Goal: Information Seeking & Learning: Learn about a topic

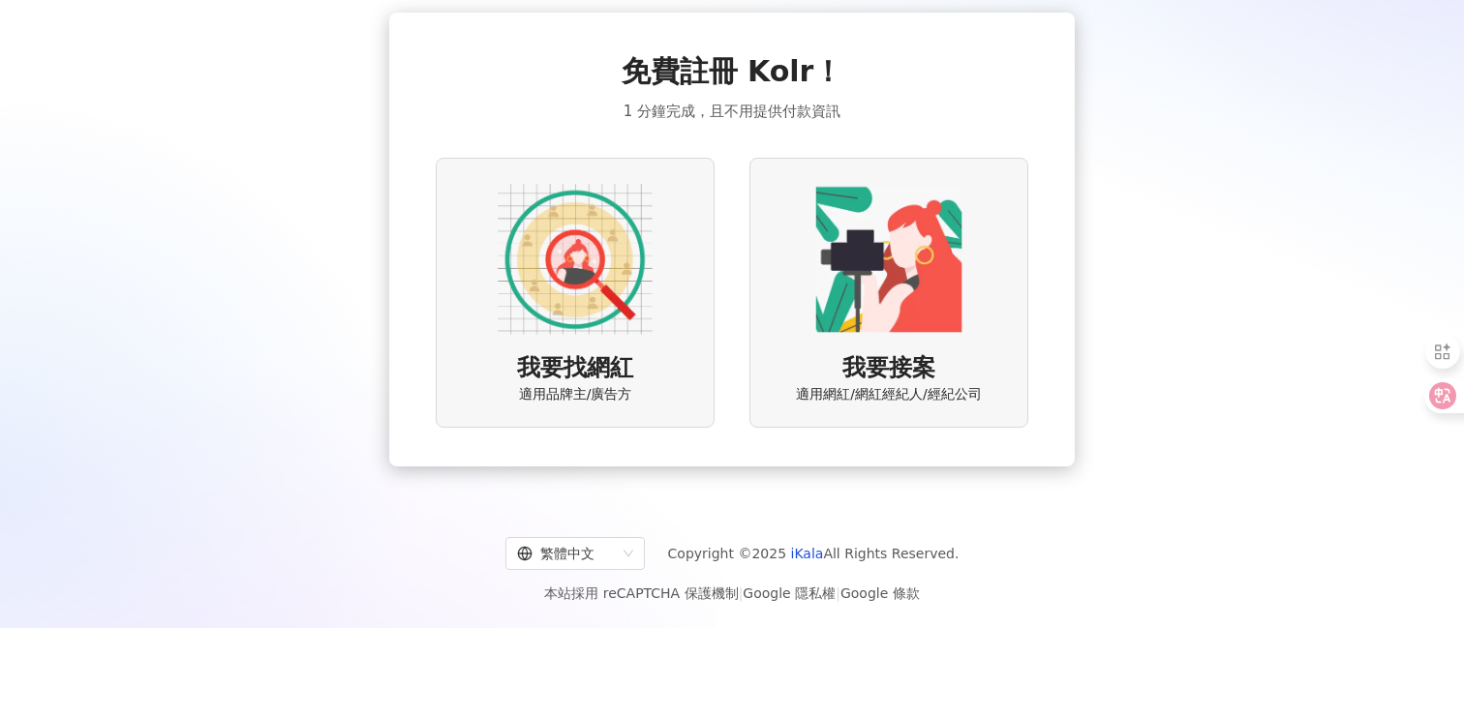
click at [621, 329] on img at bounding box center [575, 259] width 155 height 155
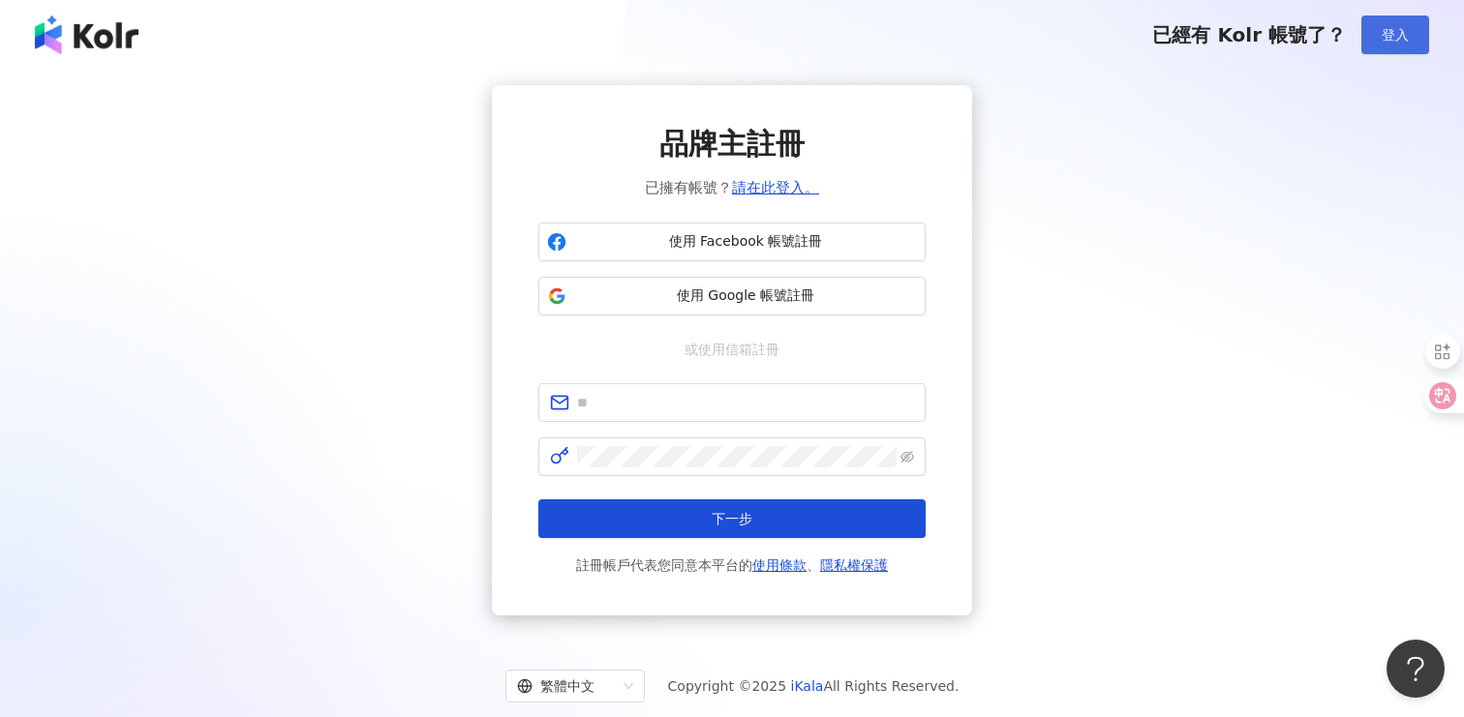
click at [1378, 46] on button "登入" at bounding box center [1395, 34] width 68 height 39
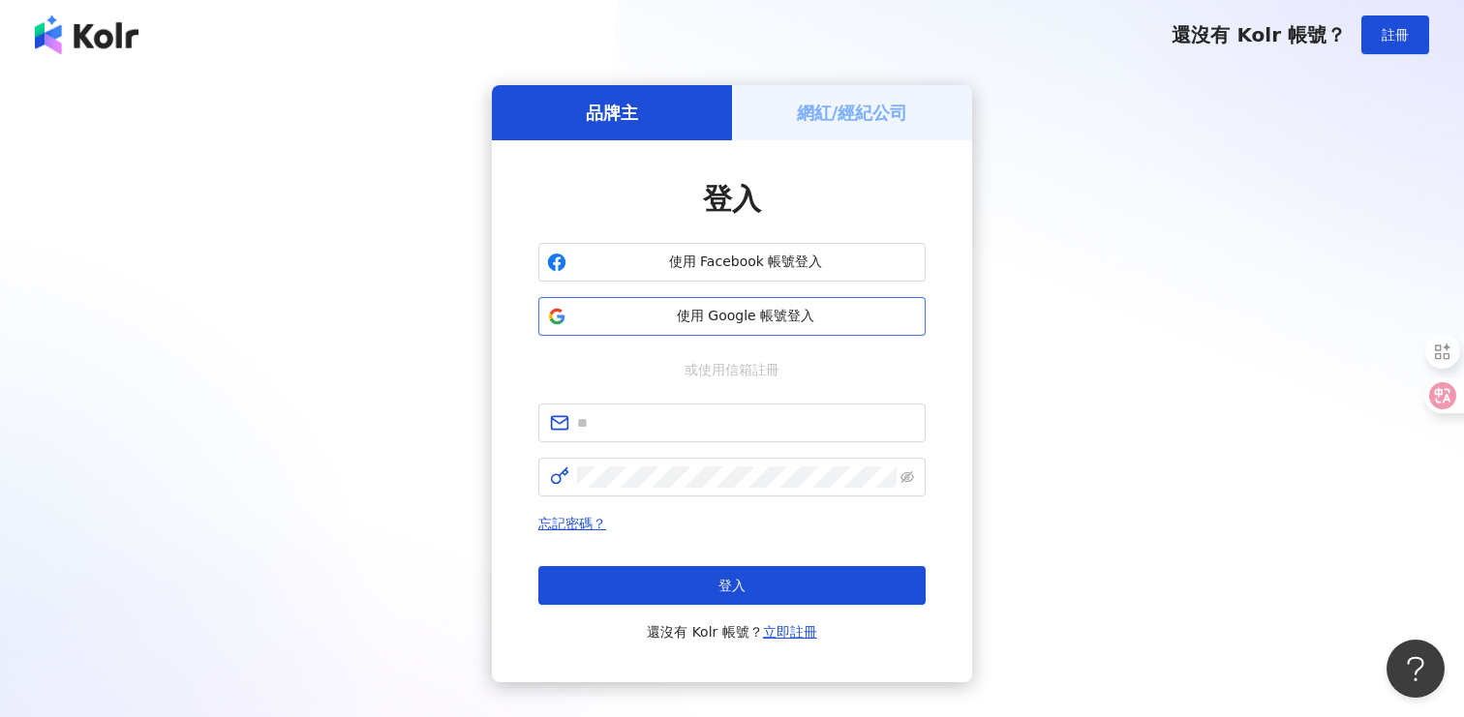
click at [784, 317] on span "使用 Google 帳號登入" at bounding box center [745, 316] width 343 height 19
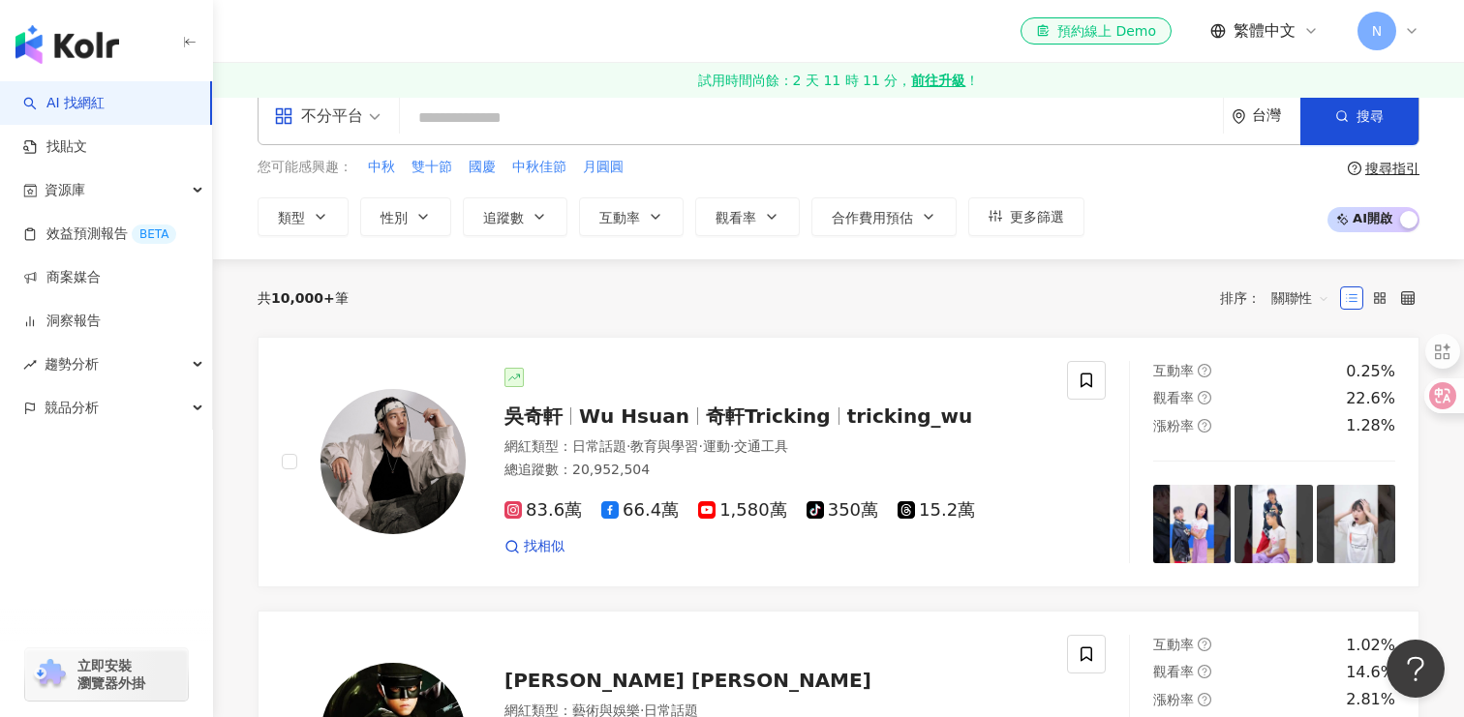
scroll to position [49, 0]
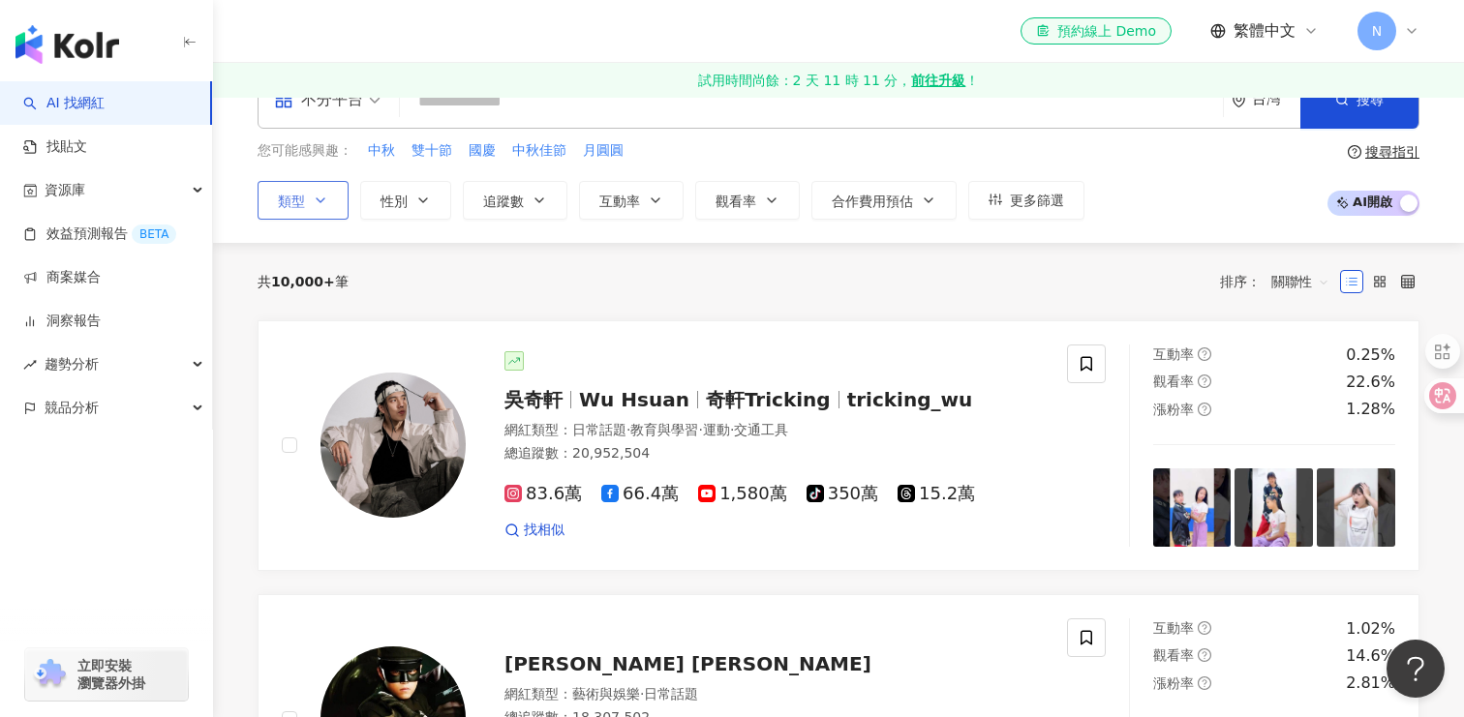
click at [297, 201] on span "類型" at bounding box center [291, 201] width 27 height 15
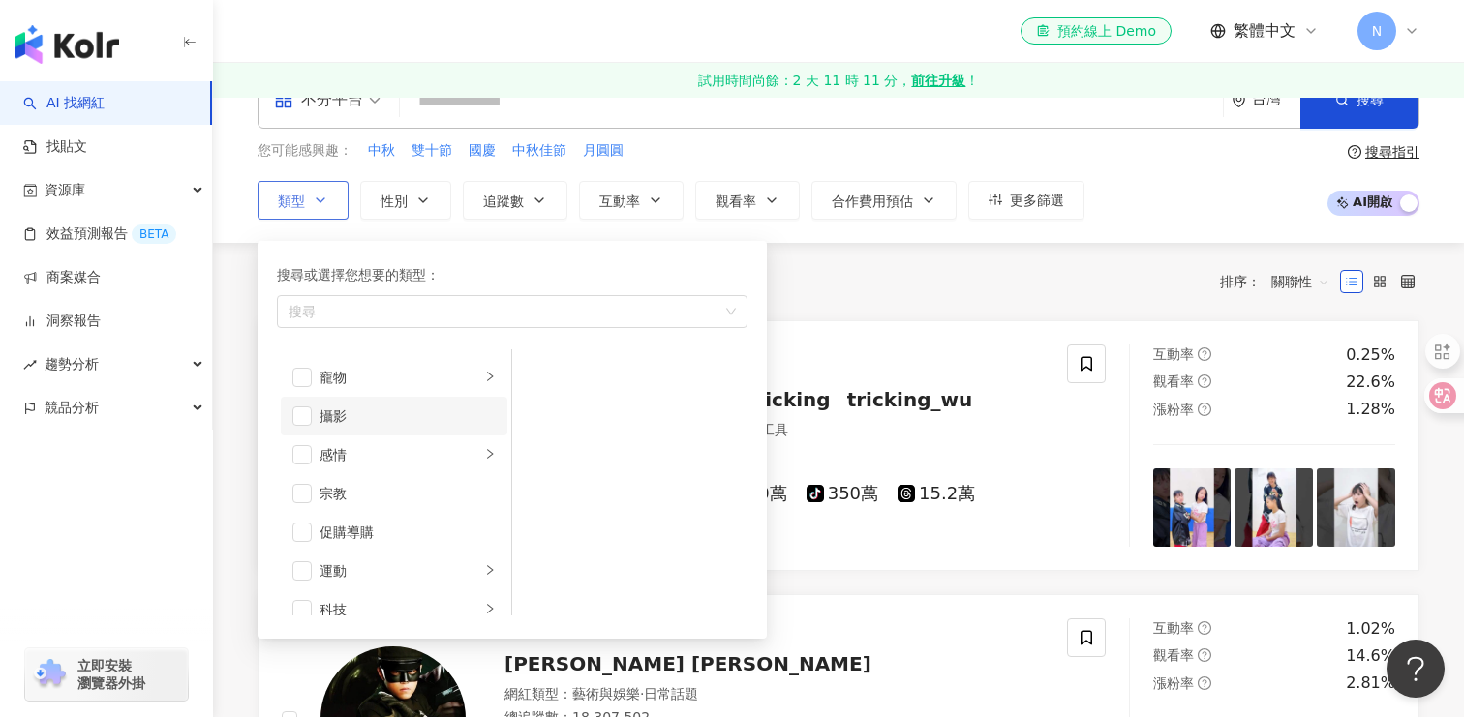
scroll to position [671, 0]
click at [893, 287] on div "共 10,000+ 筆 排序： 關聯性" at bounding box center [839, 281] width 1162 height 31
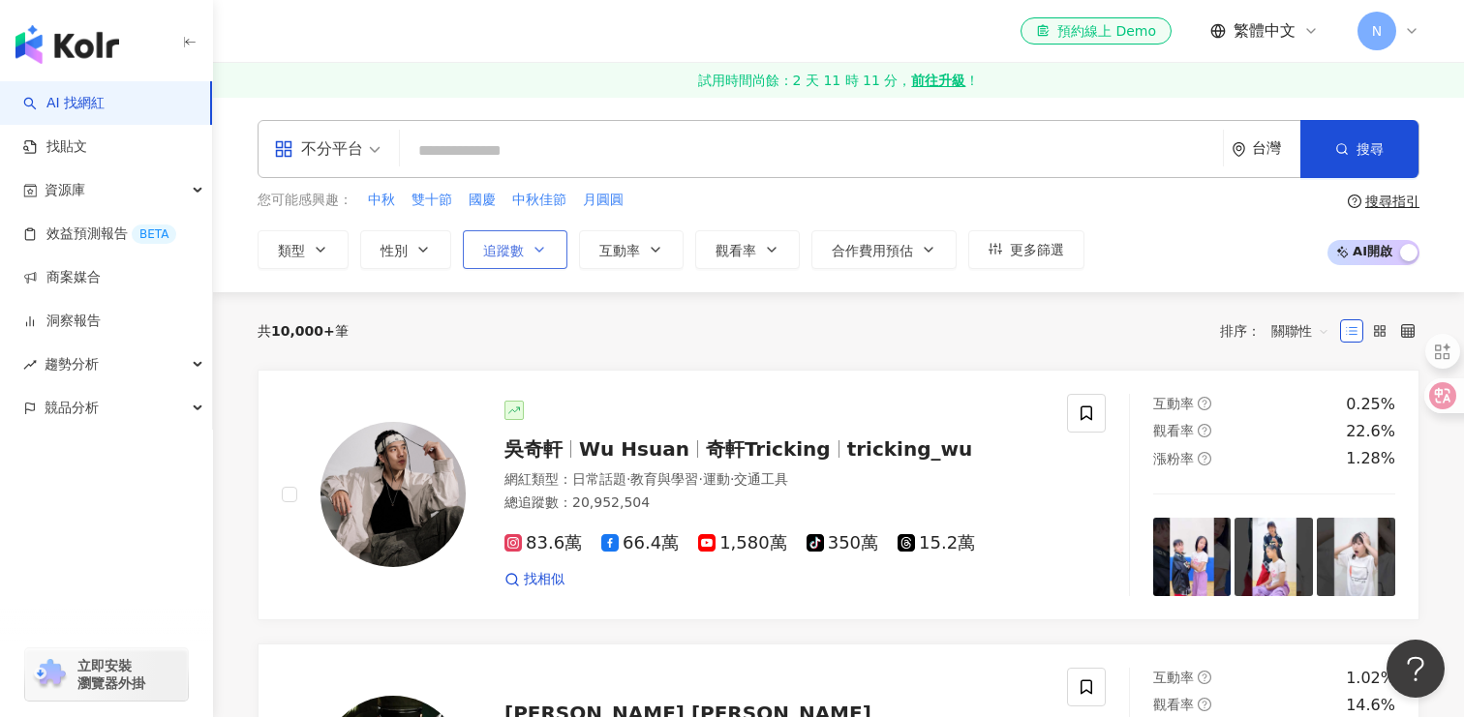
click at [523, 262] on button "追蹤數" at bounding box center [515, 249] width 105 height 39
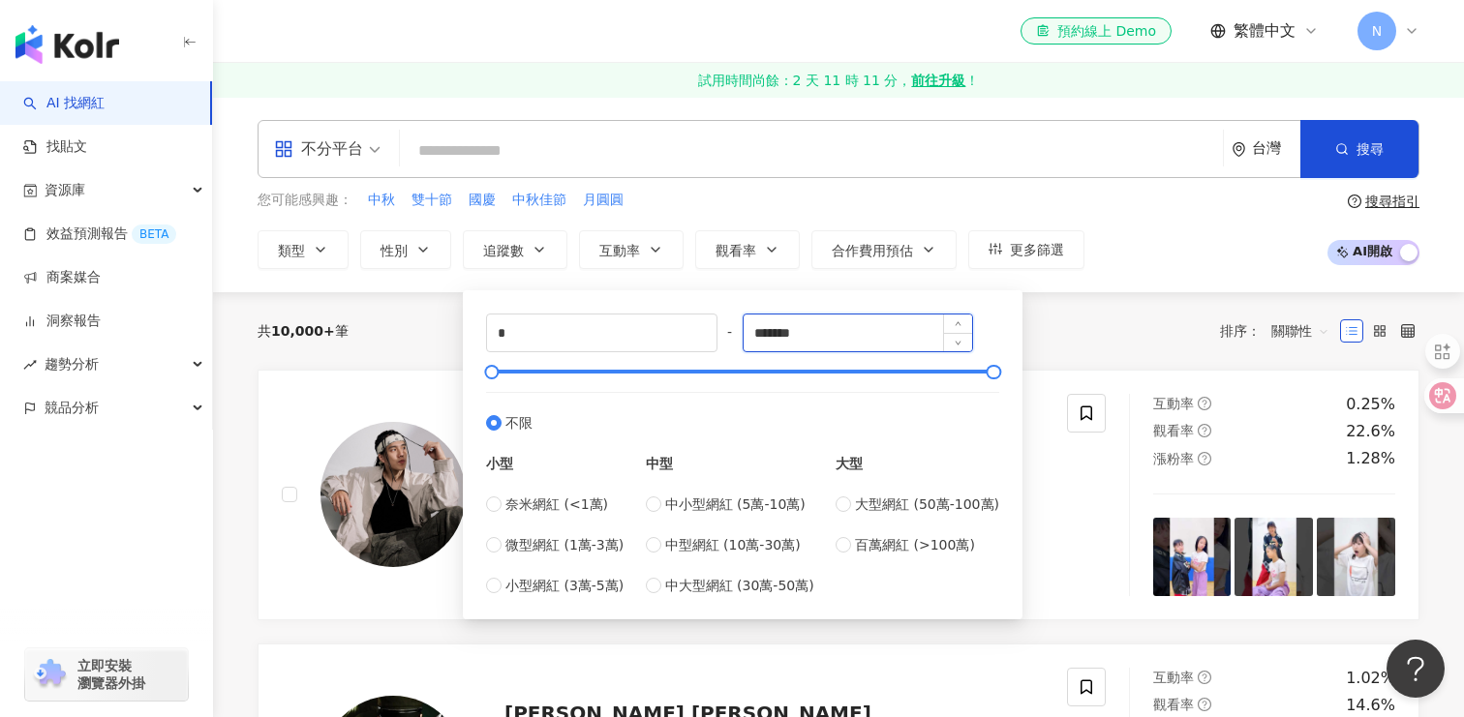
click at [867, 341] on input "*******" at bounding box center [857, 333] width 229 height 37
click at [523, 329] on input "*" at bounding box center [601, 333] width 229 height 37
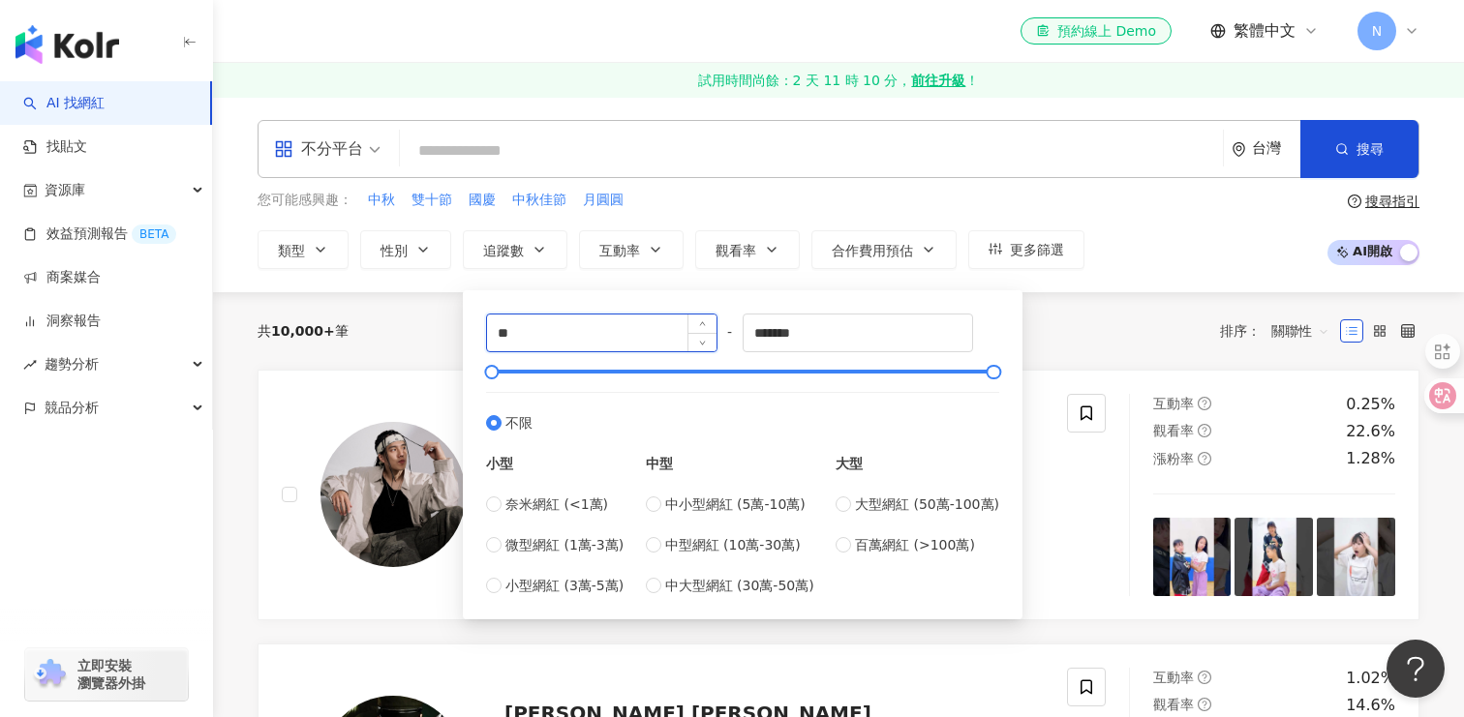
type input "*"
type input "******"
type input "*******"
click at [1119, 310] on div "共 10,000+ 筆 排序： 關聯性" at bounding box center [839, 330] width 1162 height 77
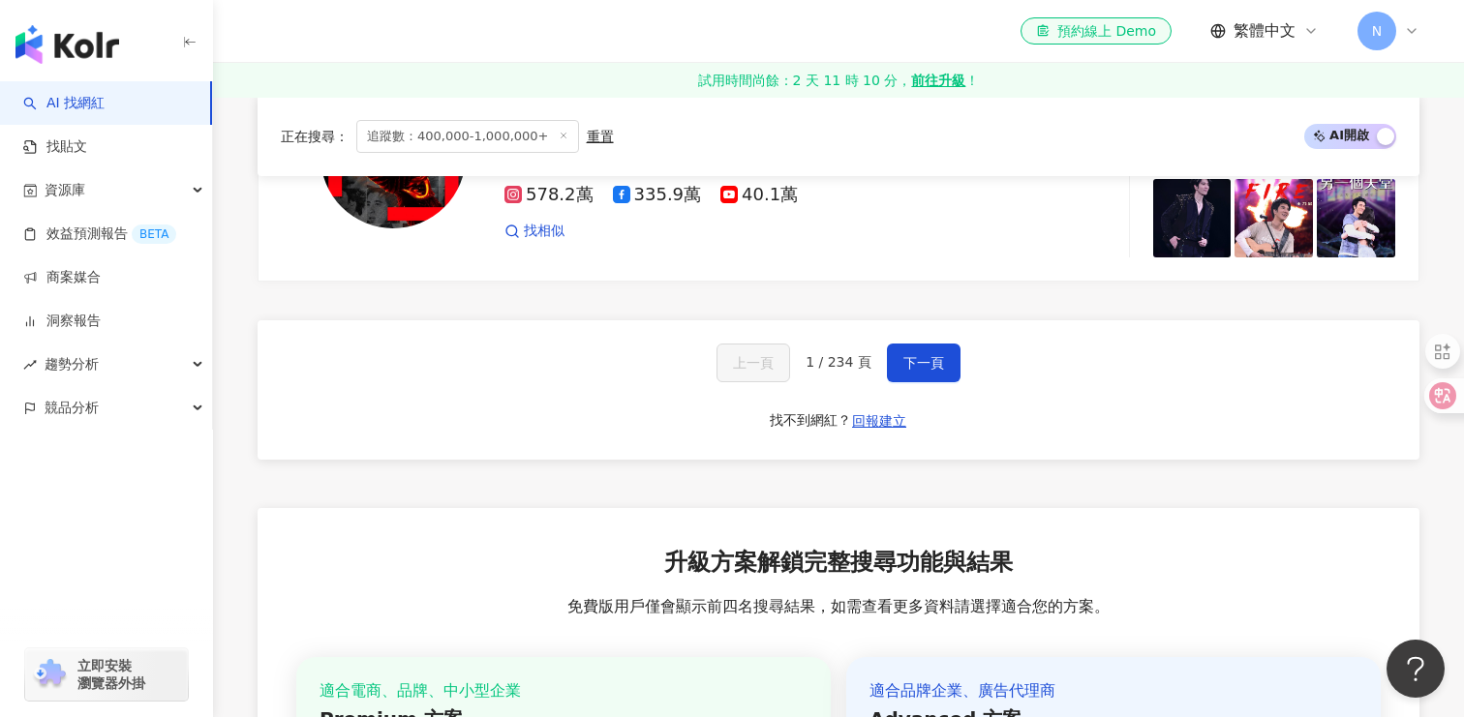
scroll to position [3480, 0]
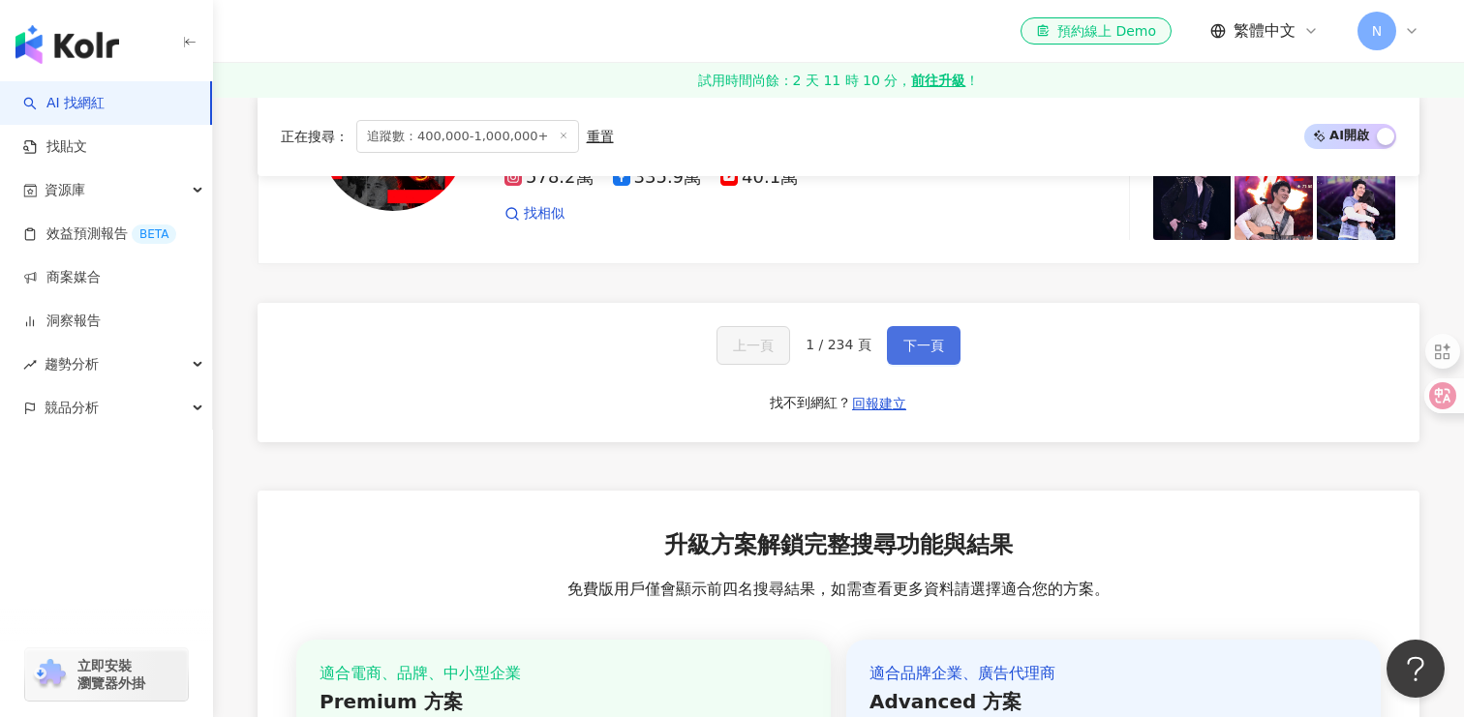
click at [920, 338] on span "下一頁" at bounding box center [923, 345] width 41 height 15
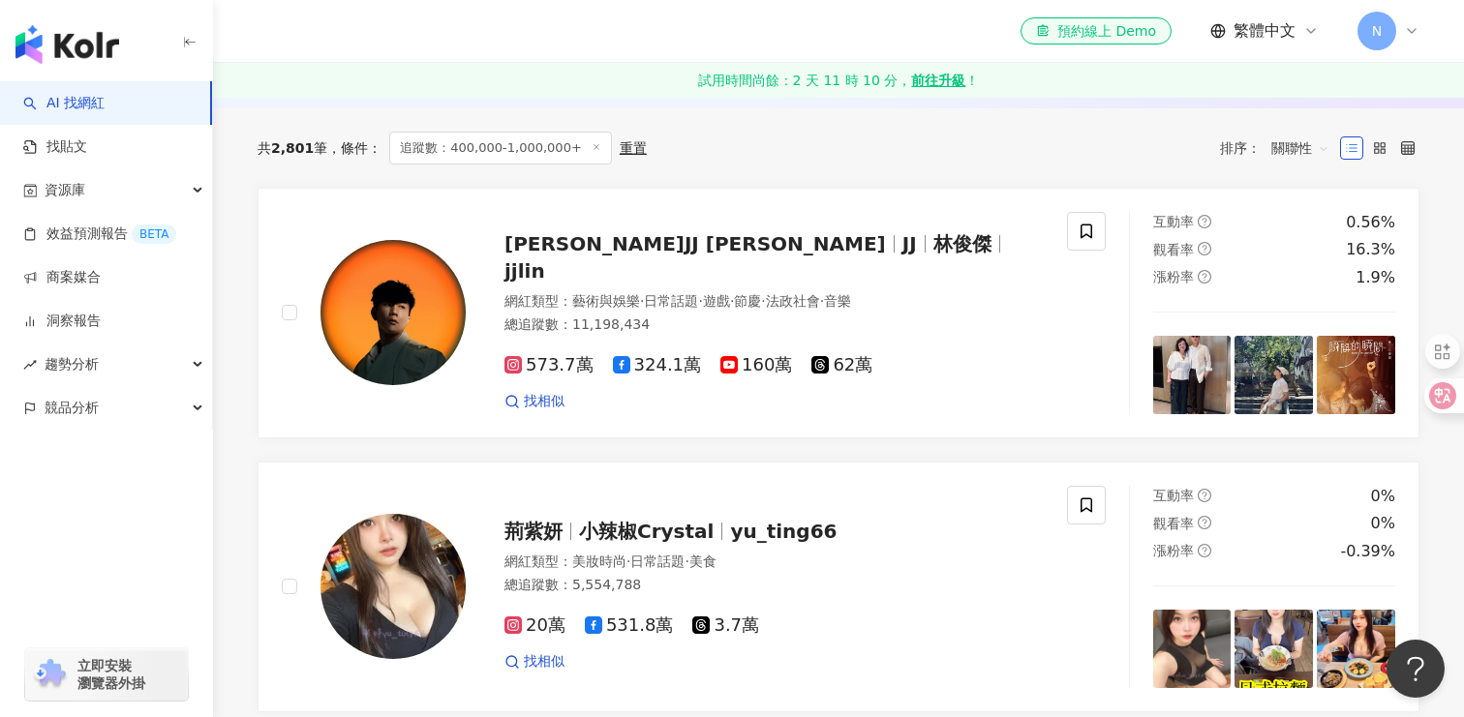
scroll to position [113, 0]
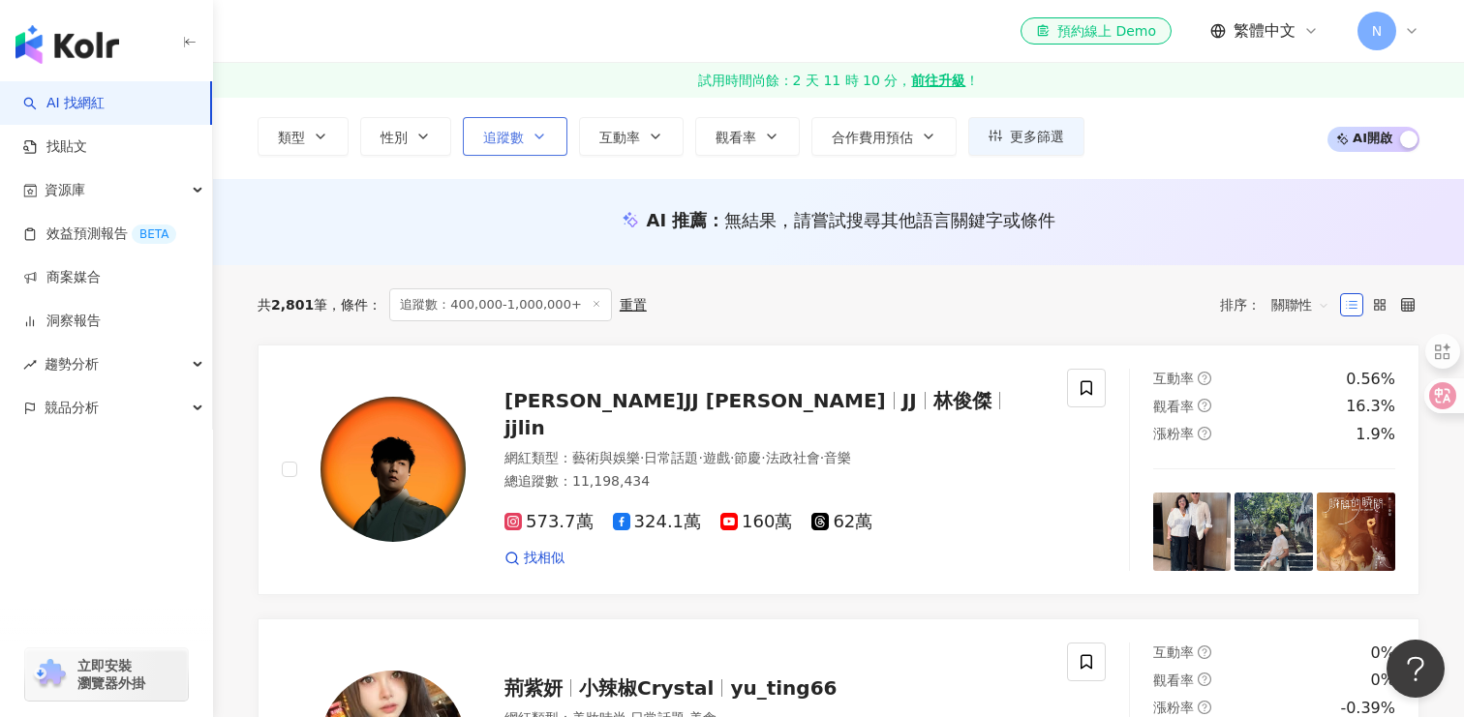
click at [537, 130] on icon "button" at bounding box center [538, 136] width 15 height 15
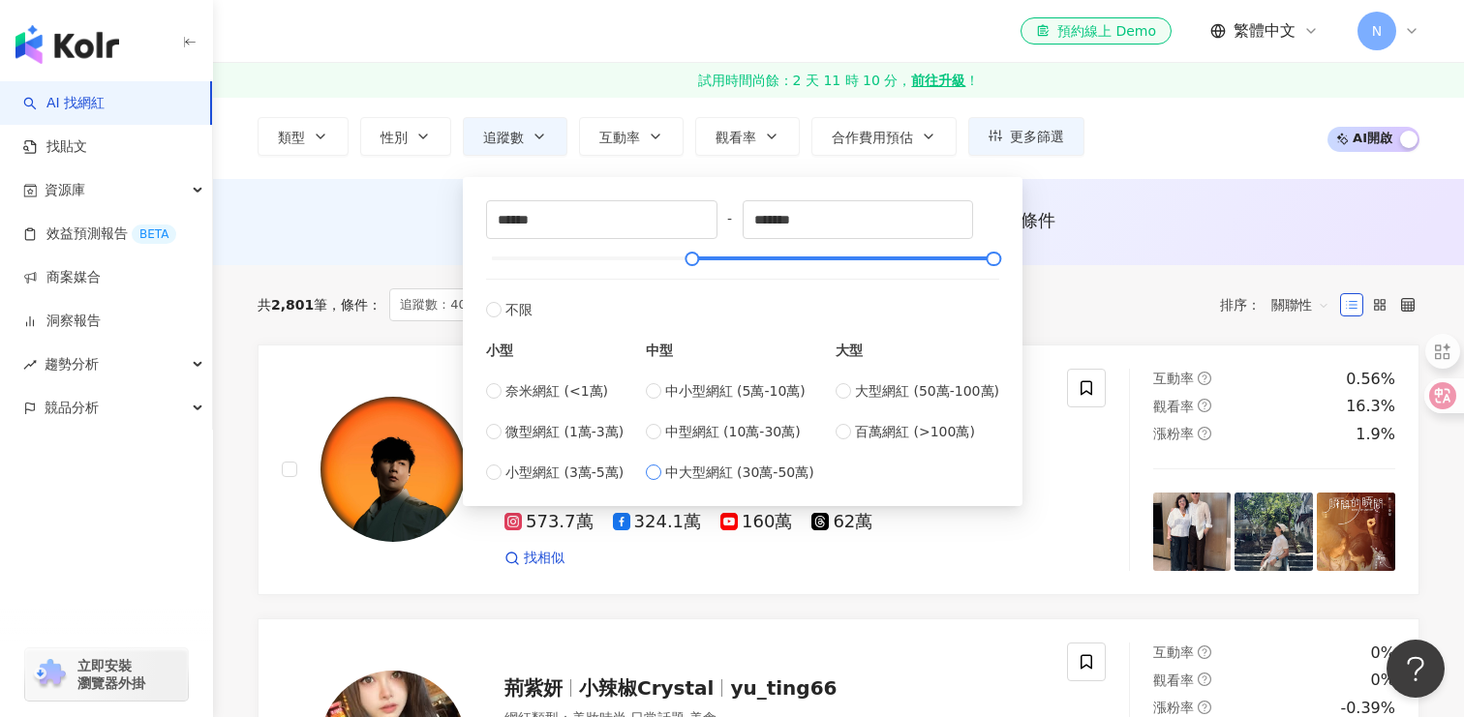
click at [796, 478] on span "中大型網紅 (30萬-50萬)" at bounding box center [739, 472] width 149 height 21
type input "******"
click at [1155, 300] on div "共 2,801 筆 條件 ： 追蹤數：400,000-1,000,000+ 重置 排序： 關聯性" at bounding box center [839, 304] width 1162 height 33
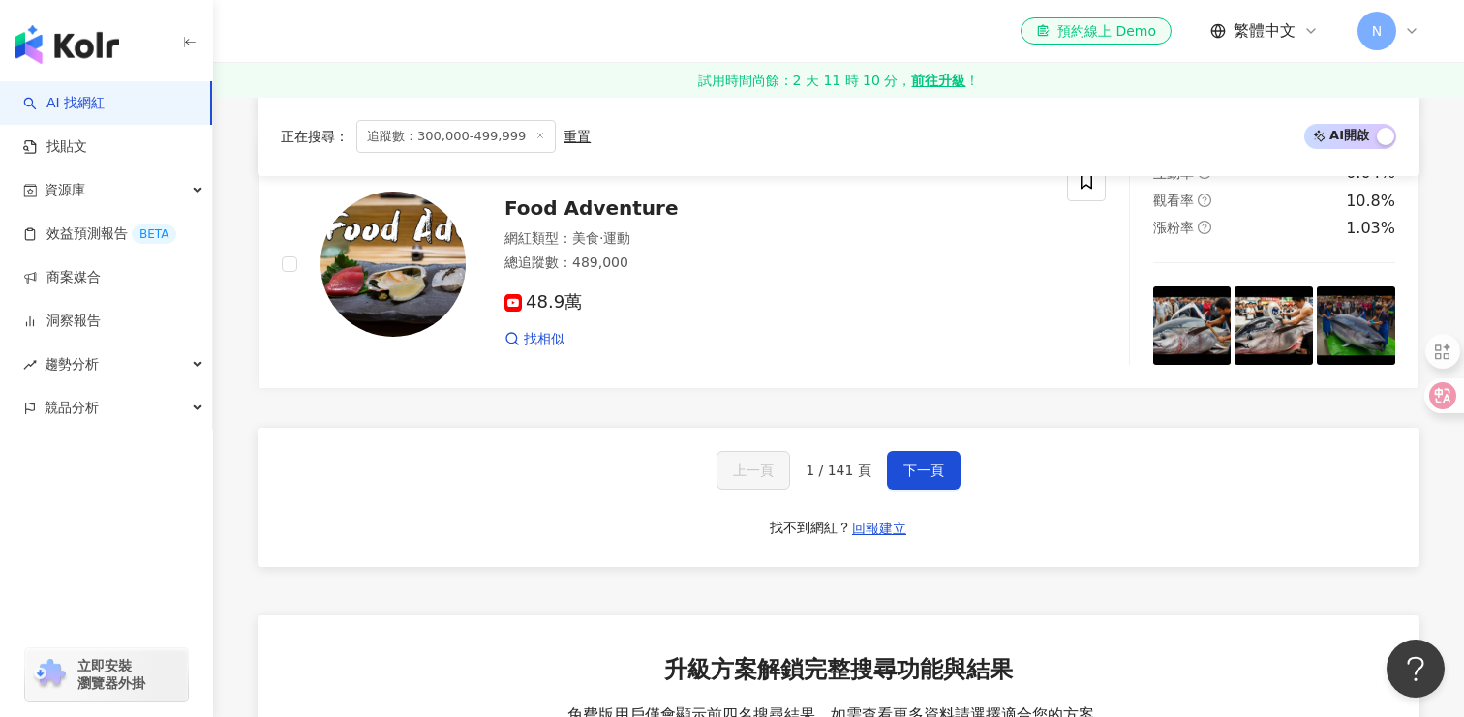
scroll to position [3752, 0]
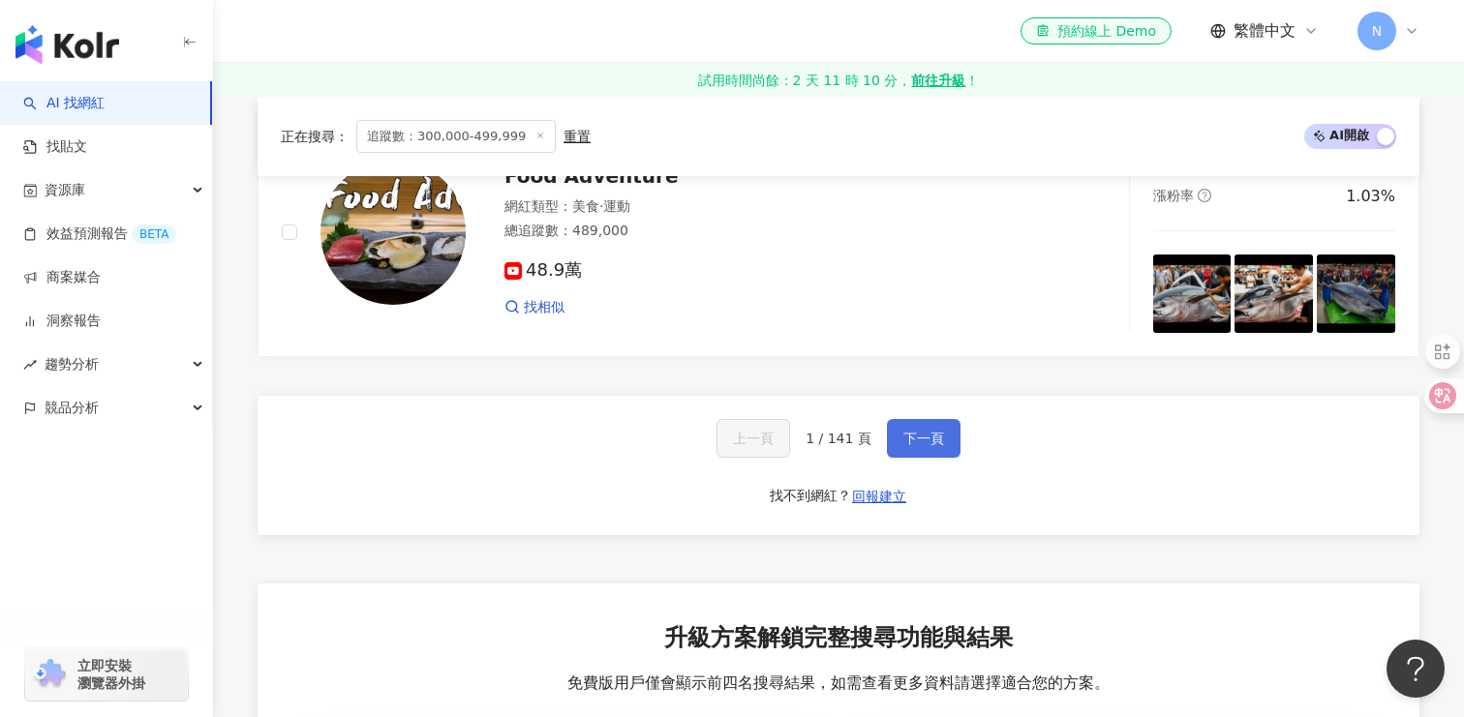
click at [931, 439] on span "下一頁" at bounding box center [923, 438] width 41 height 15
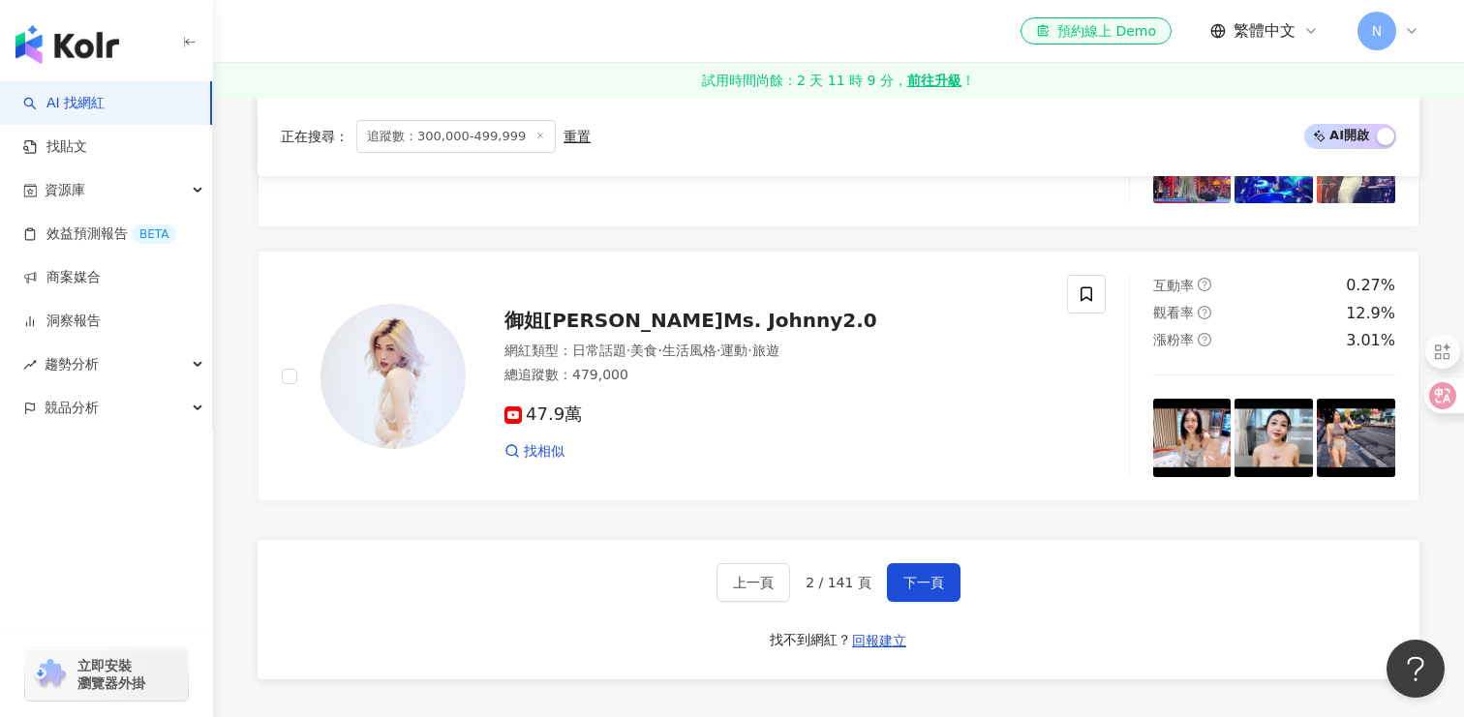
scroll to position [3729, 0]
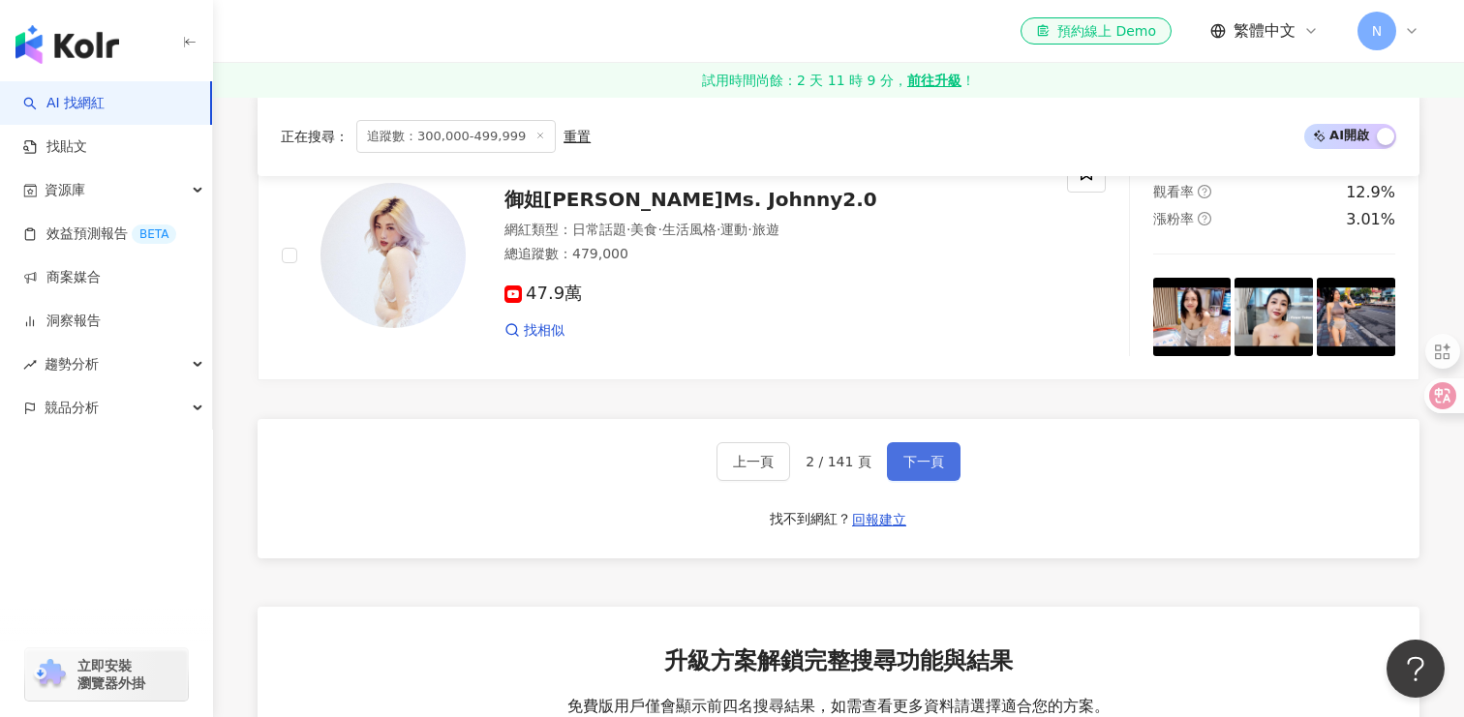
click at [920, 458] on span "下一頁" at bounding box center [923, 461] width 41 height 15
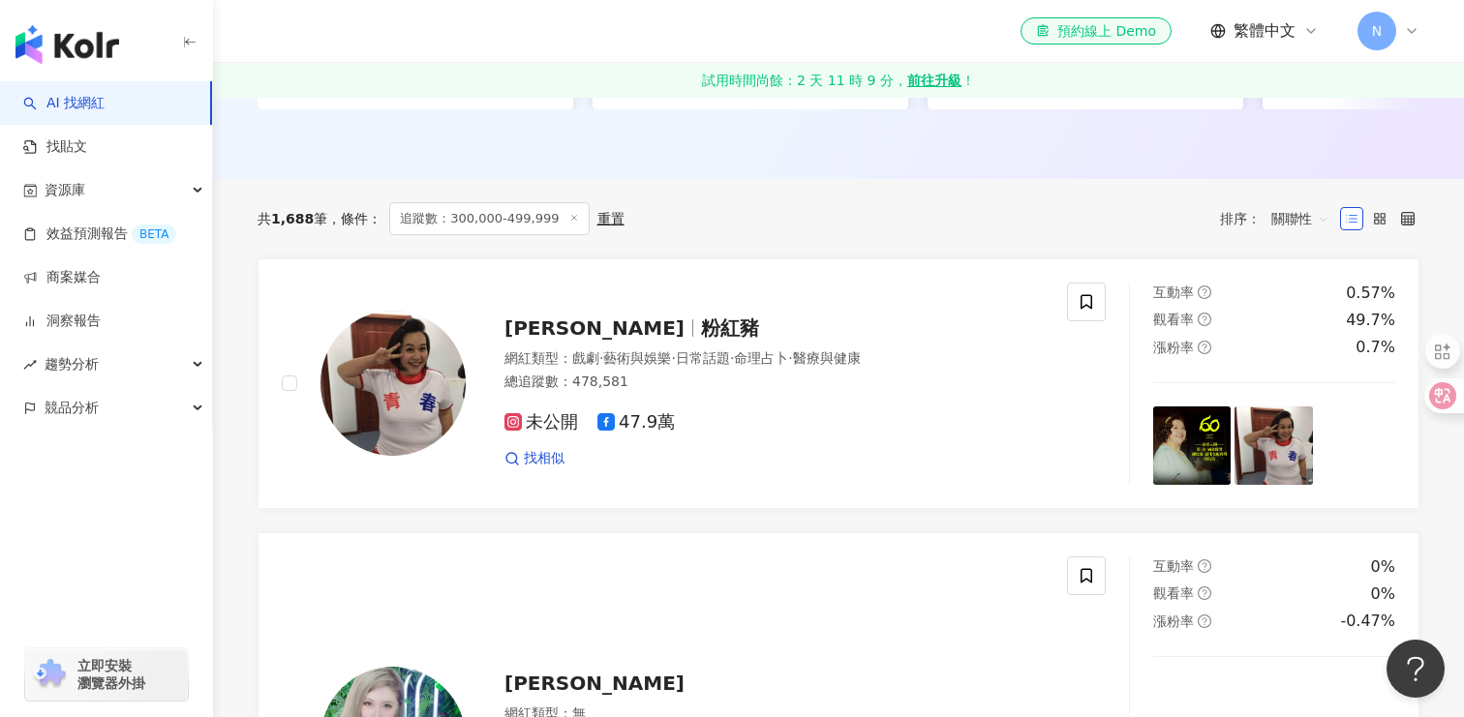
scroll to position [576, 0]
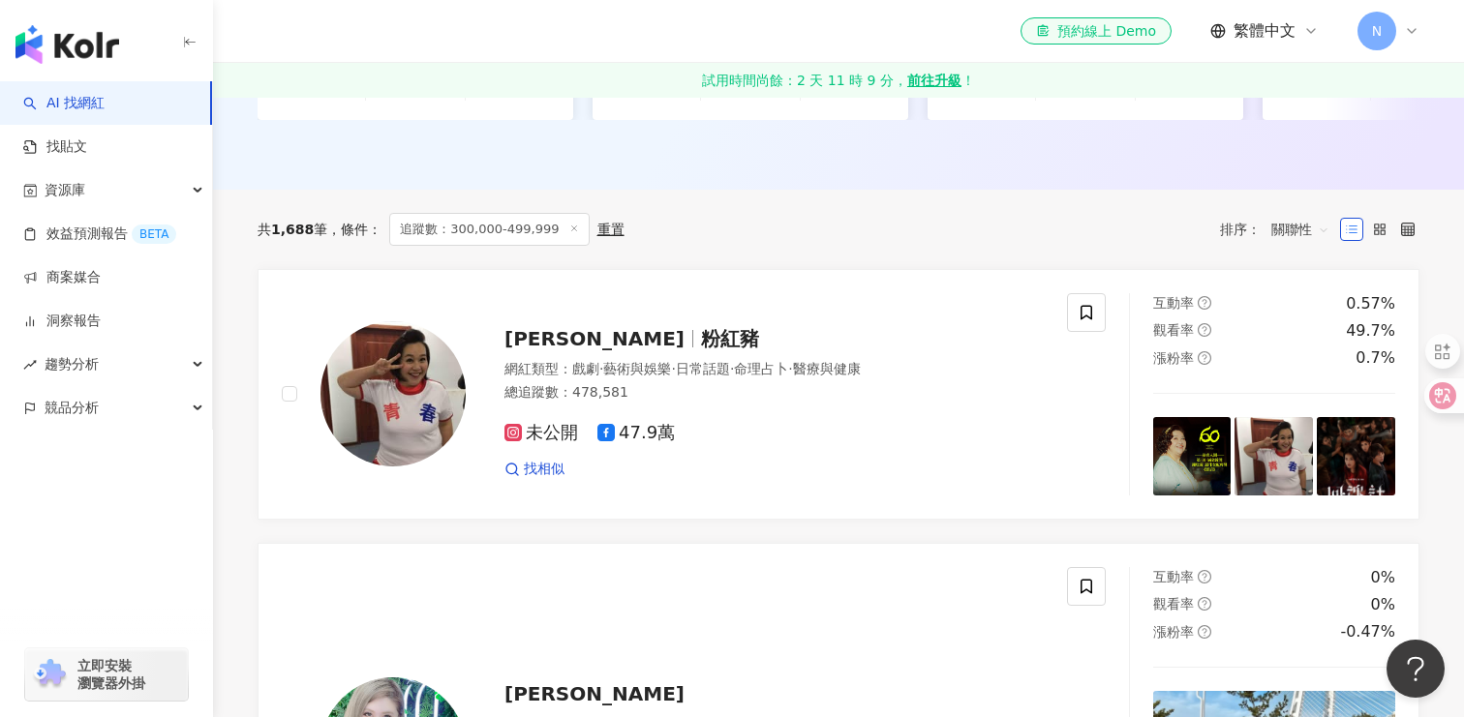
click at [920, 457] on div "未公開 47.9萬 找相似" at bounding box center [773, 444] width 539 height 72
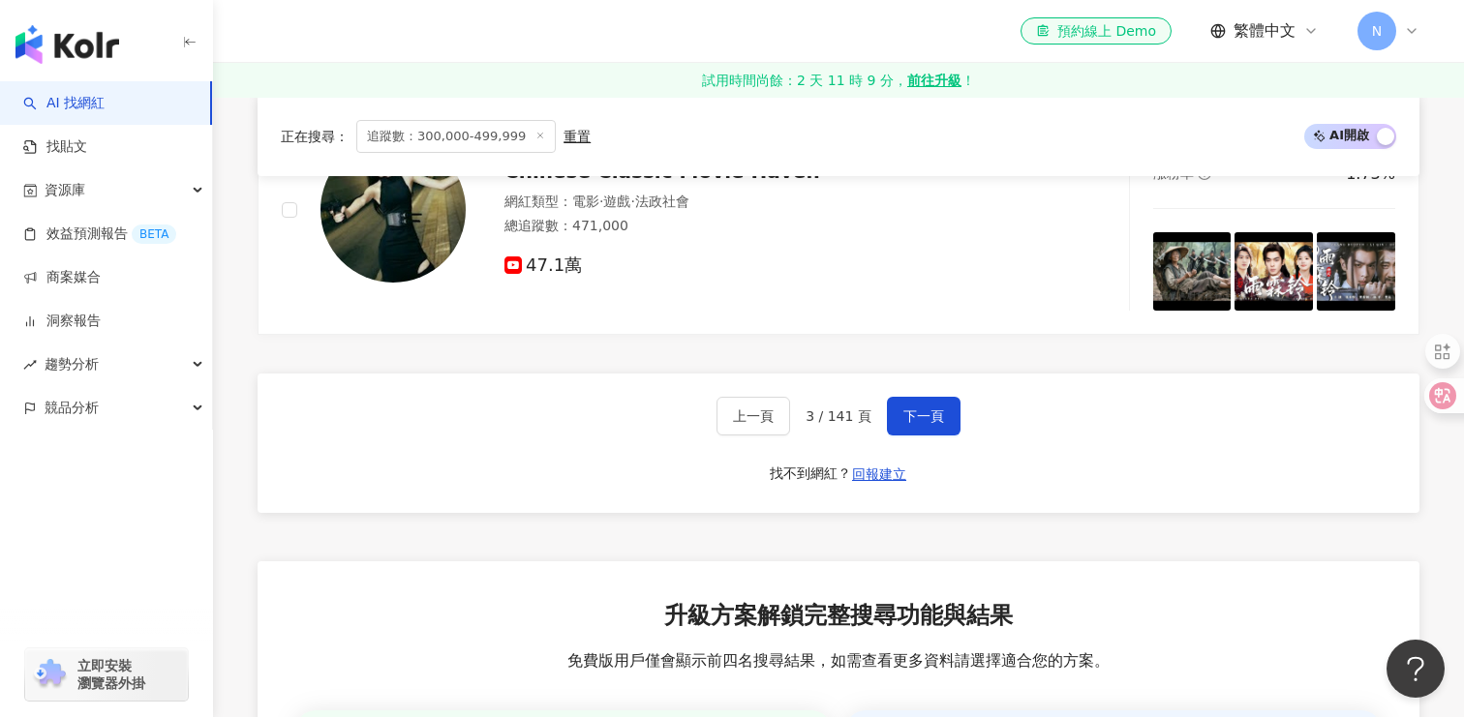
scroll to position [3961, 0]
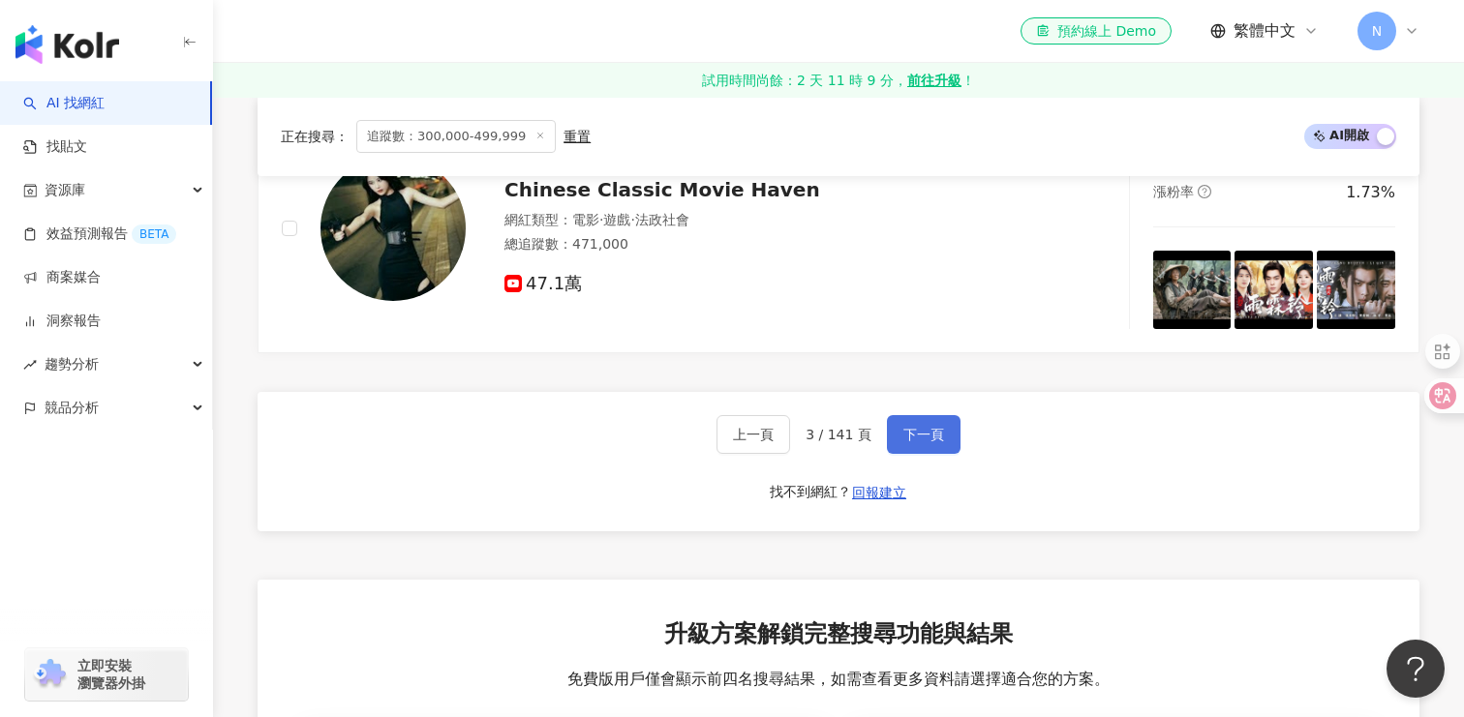
click at [918, 428] on span "下一頁" at bounding box center [923, 434] width 41 height 15
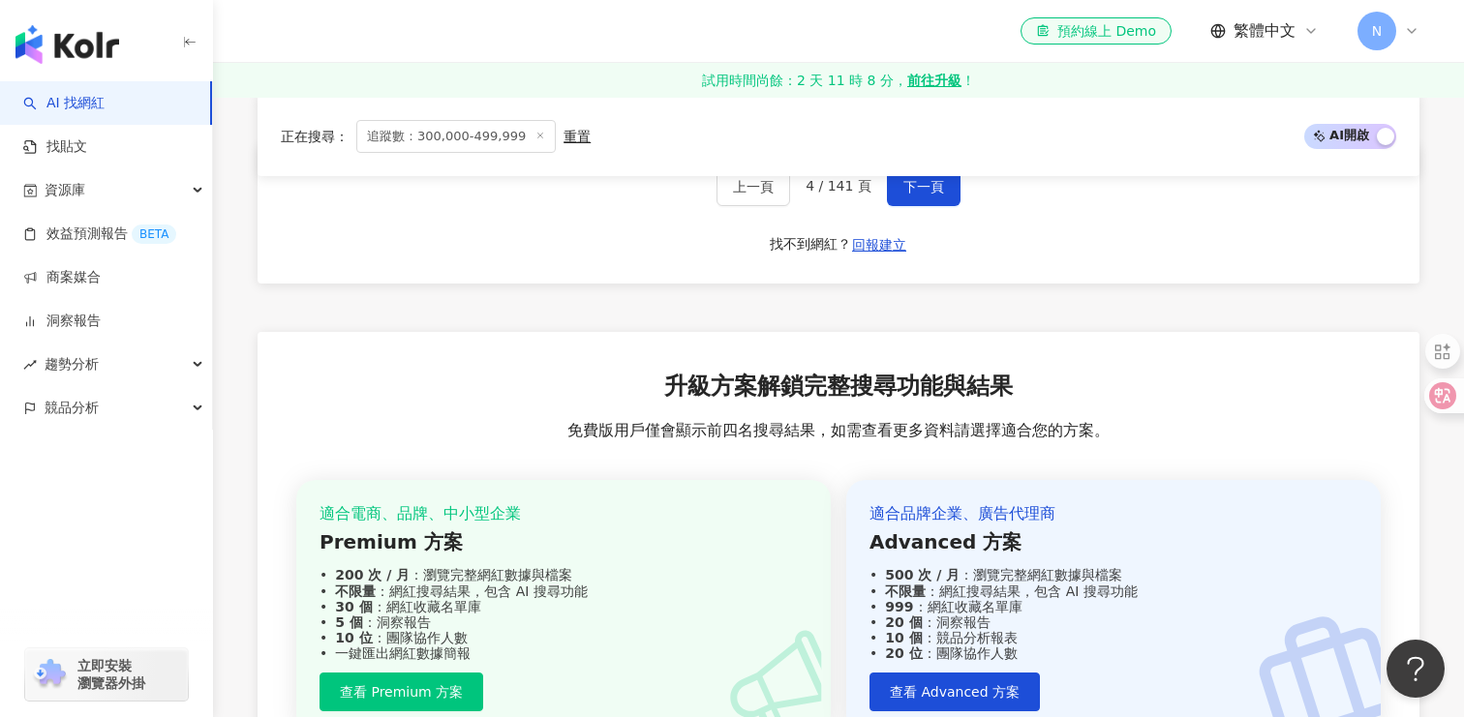
scroll to position [4327, 0]
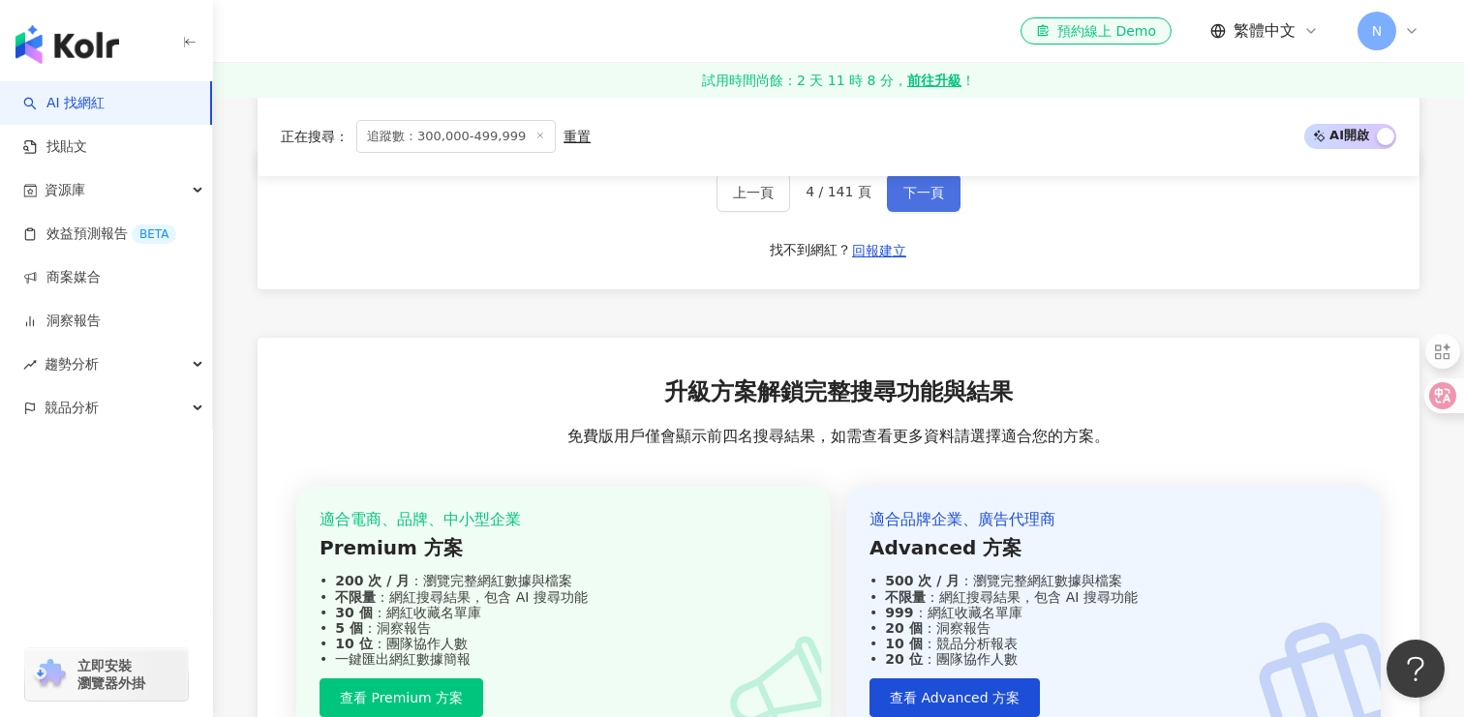
click at [931, 204] on button "下一頁" at bounding box center [924, 192] width 74 height 39
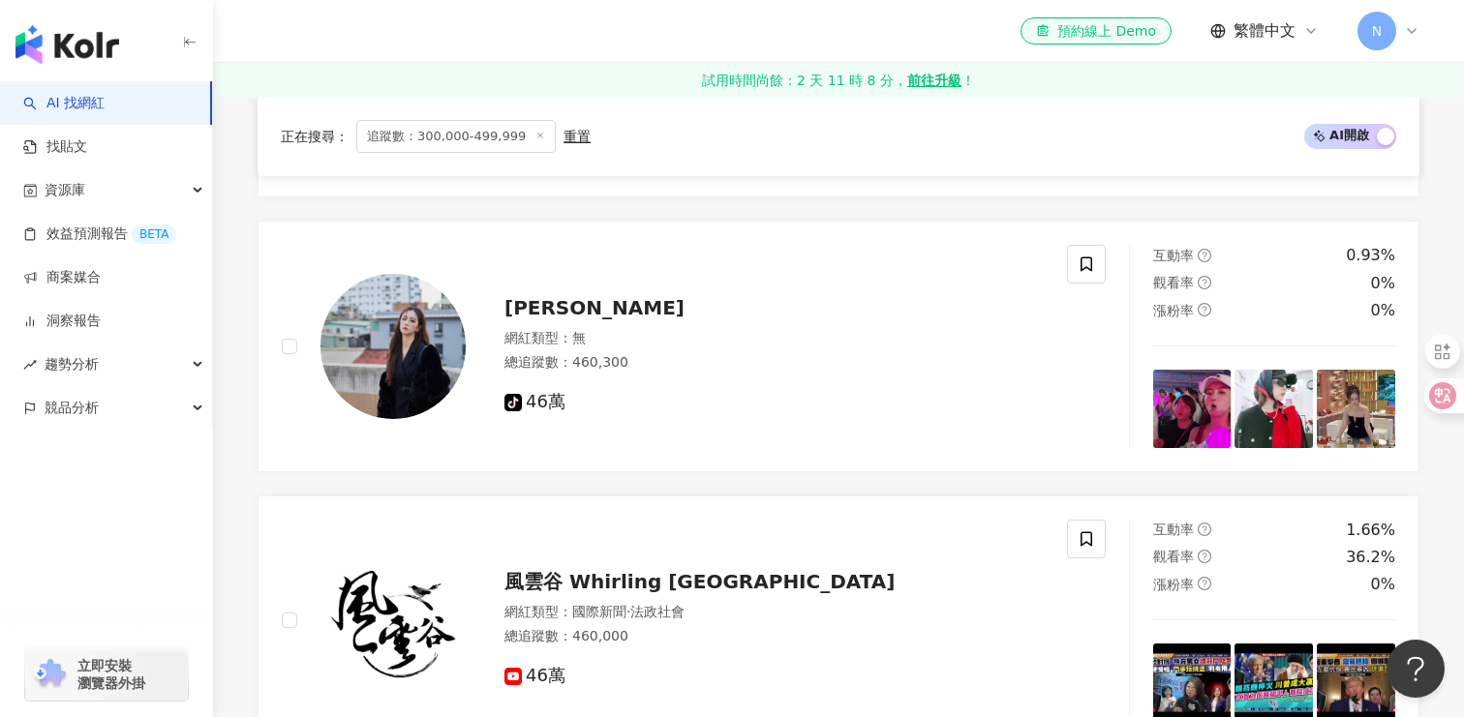
scroll to position [4491, 0]
